Goal: Find contact information: Find contact information

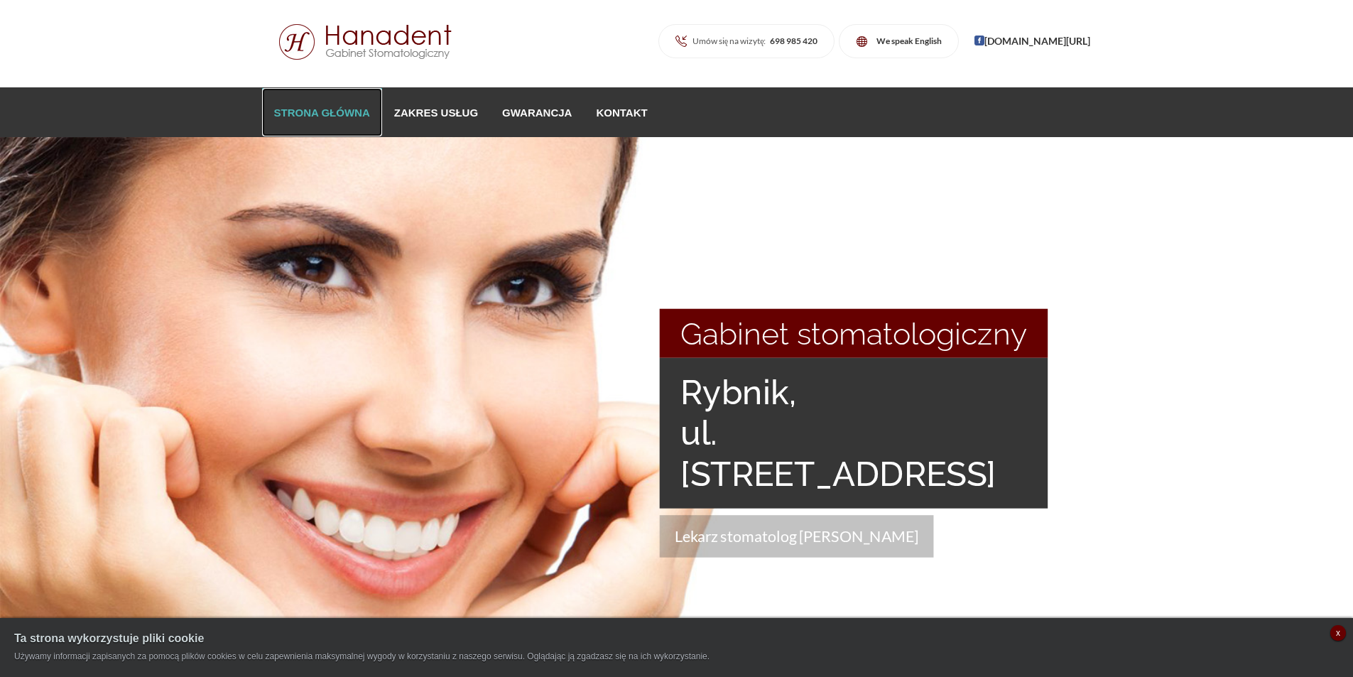
click at [307, 115] on link "Strona główna" at bounding box center [322, 112] width 120 height 48
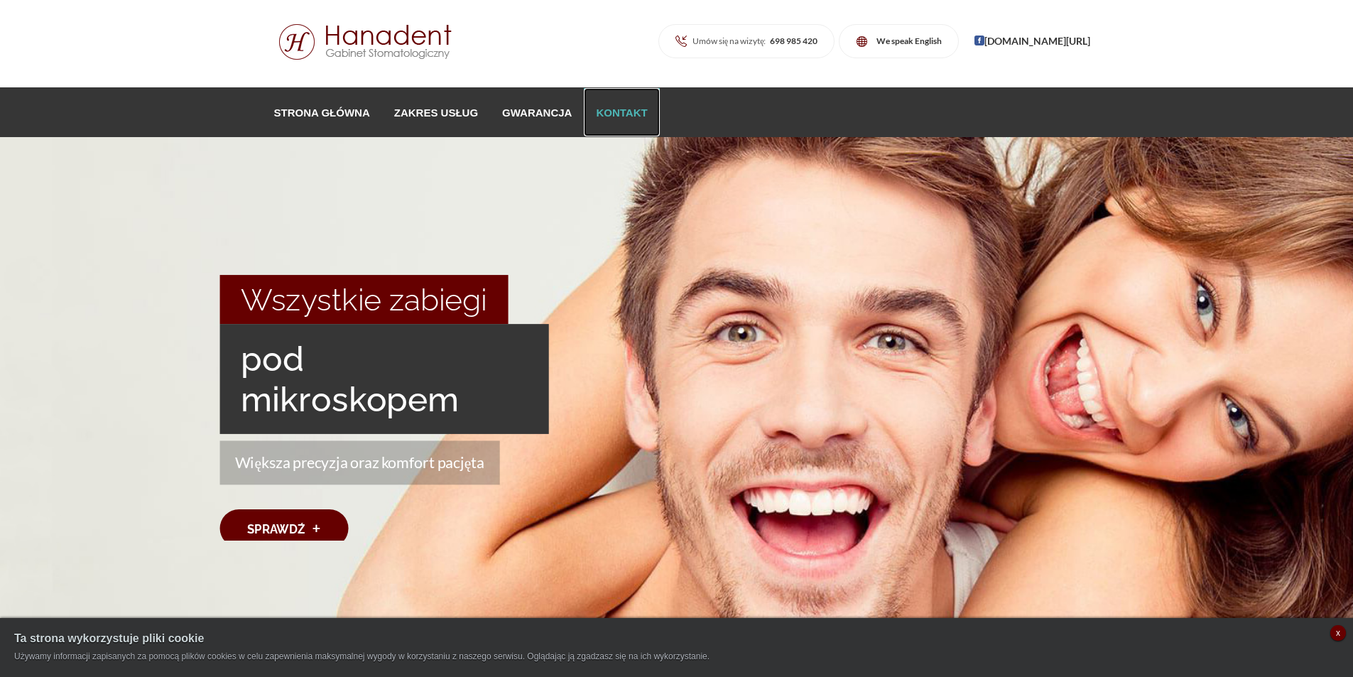
click at [613, 115] on link "Kontakt" at bounding box center [621, 112] width 75 height 48
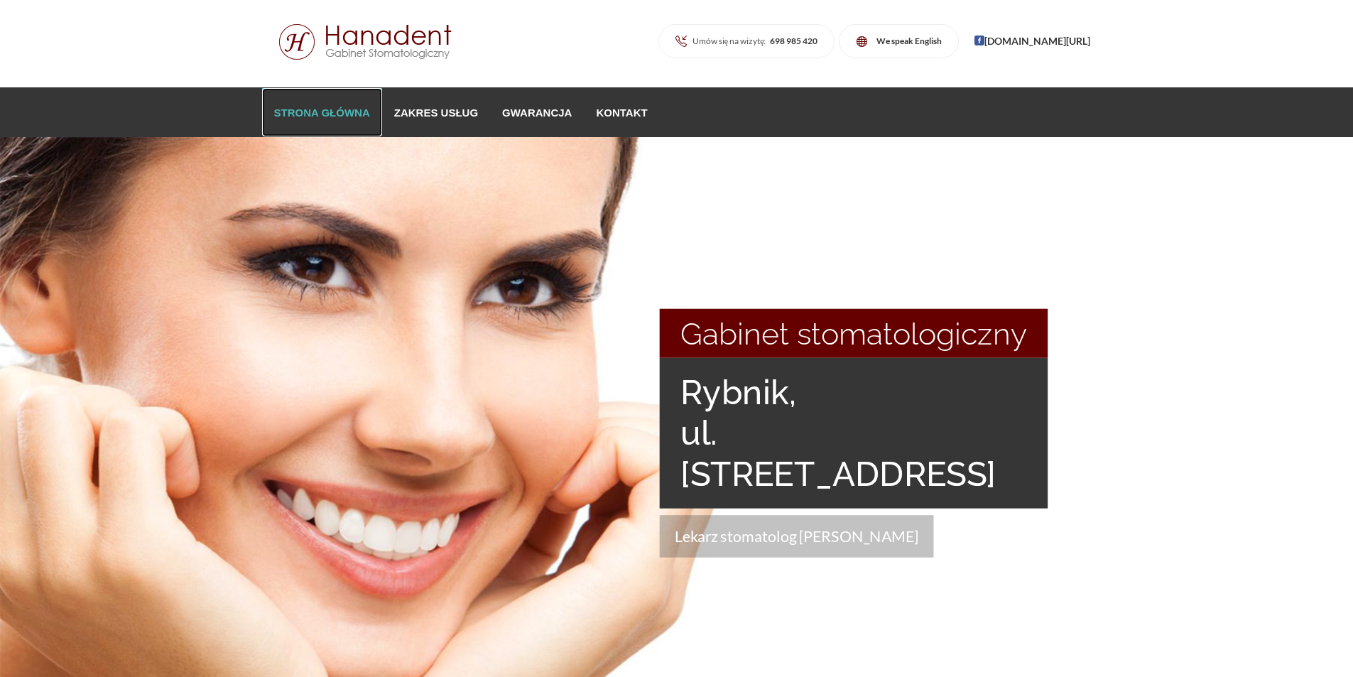
click at [325, 114] on link "Strona główna" at bounding box center [322, 112] width 120 height 48
